Goal: Information Seeking & Learning: Learn about a topic

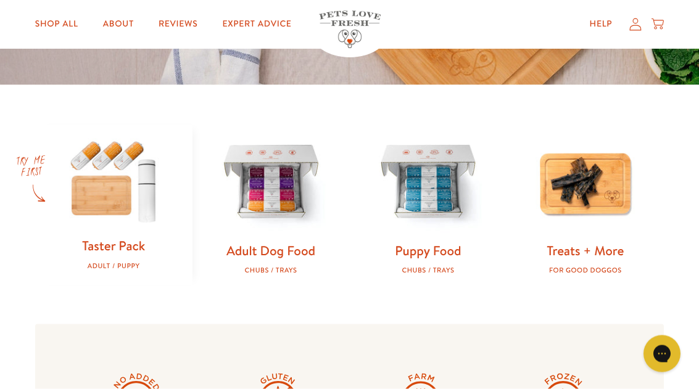
scroll to position [324, 0]
click at [115, 213] on img at bounding box center [114, 180] width 118 height 113
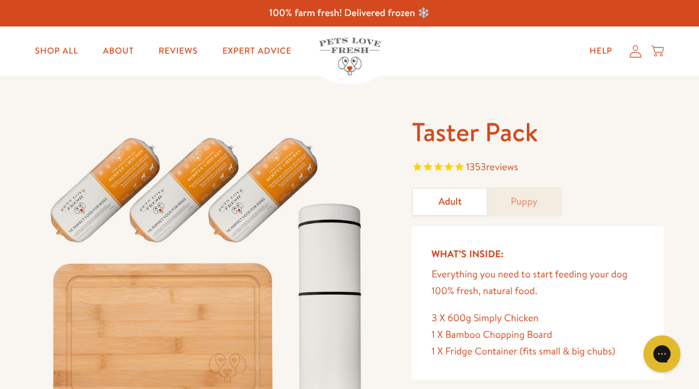
click at [450, 206] on link "Adult" at bounding box center [449, 202] width 74 height 27
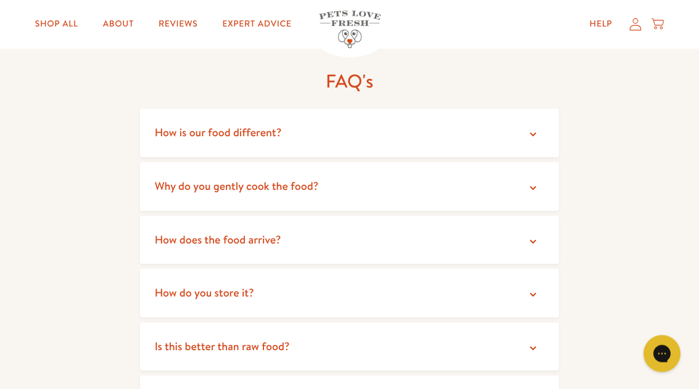
scroll to position [2163, 0]
click at [421, 223] on summary "How does the food arrive?" at bounding box center [349, 240] width 419 height 49
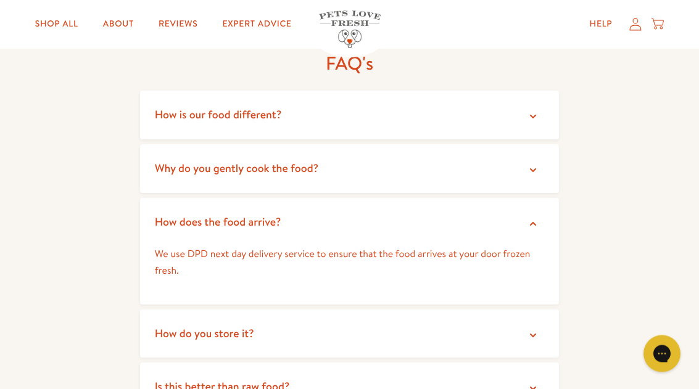
scroll to position [2181, 0]
click at [477, 309] on summary "How do you store it?" at bounding box center [349, 333] width 419 height 49
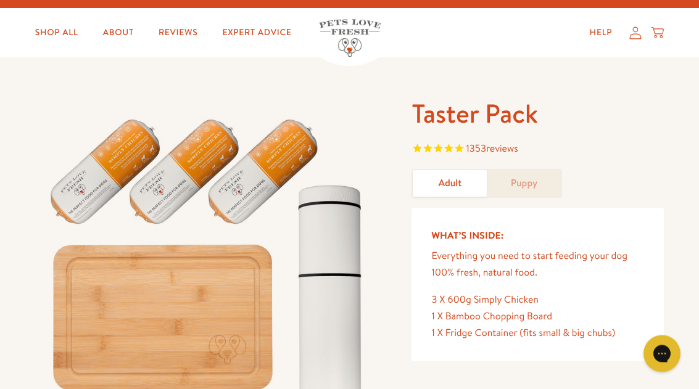
scroll to position [0, 0]
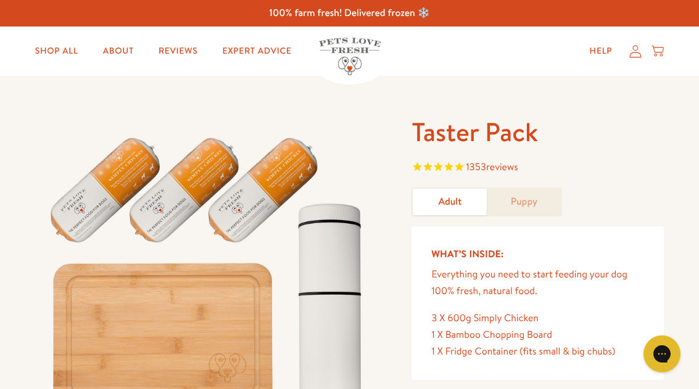
click at [263, 47] on link "Expert Advice" at bounding box center [256, 51] width 89 height 25
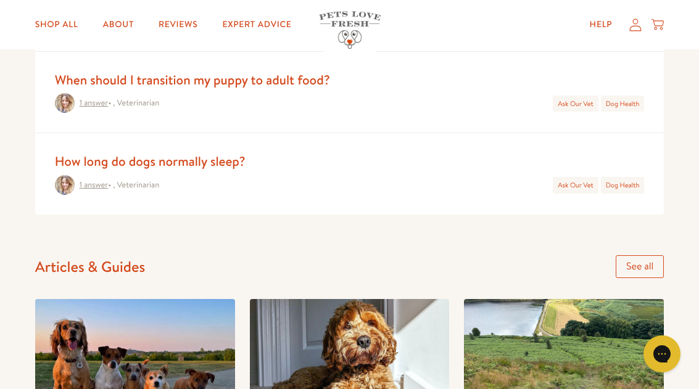
scroll to position [797, 0]
click at [195, 165] on link "How long do dogs normally sleep?" at bounding box center [150, 162] width 191 height 18
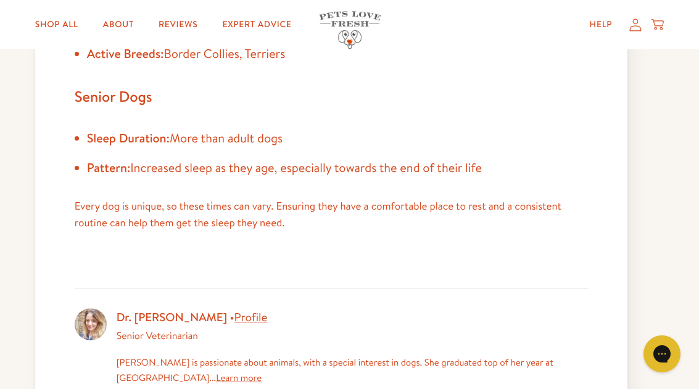
scroll to position [544, 0]
